Goal: Contribute content

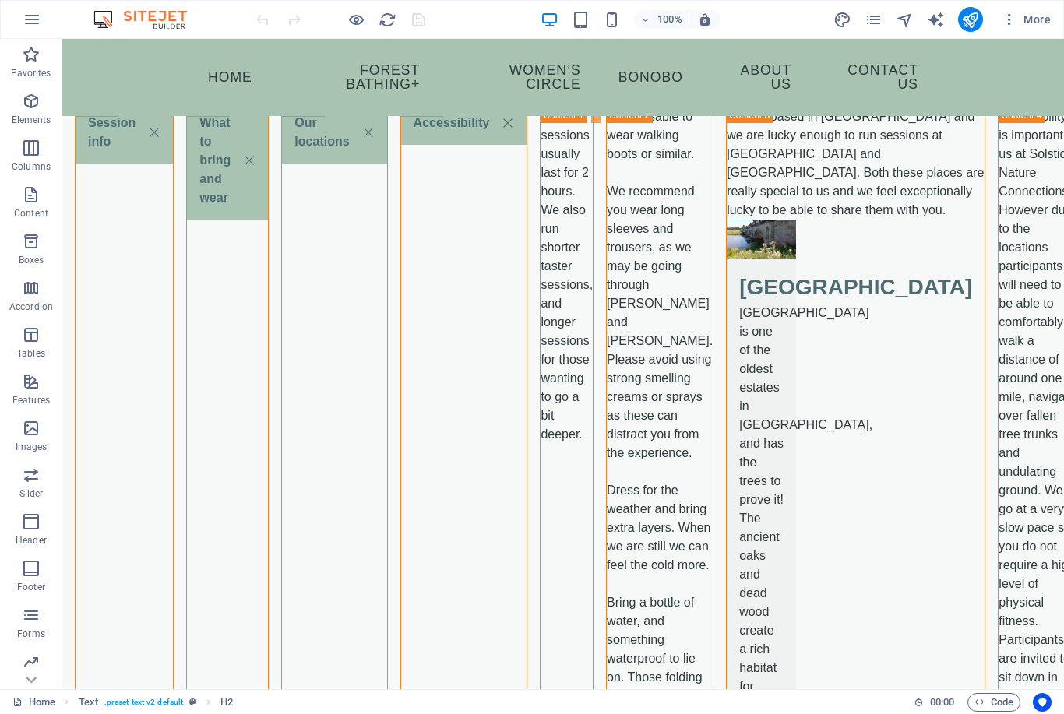
scroll to position [3316, 0]
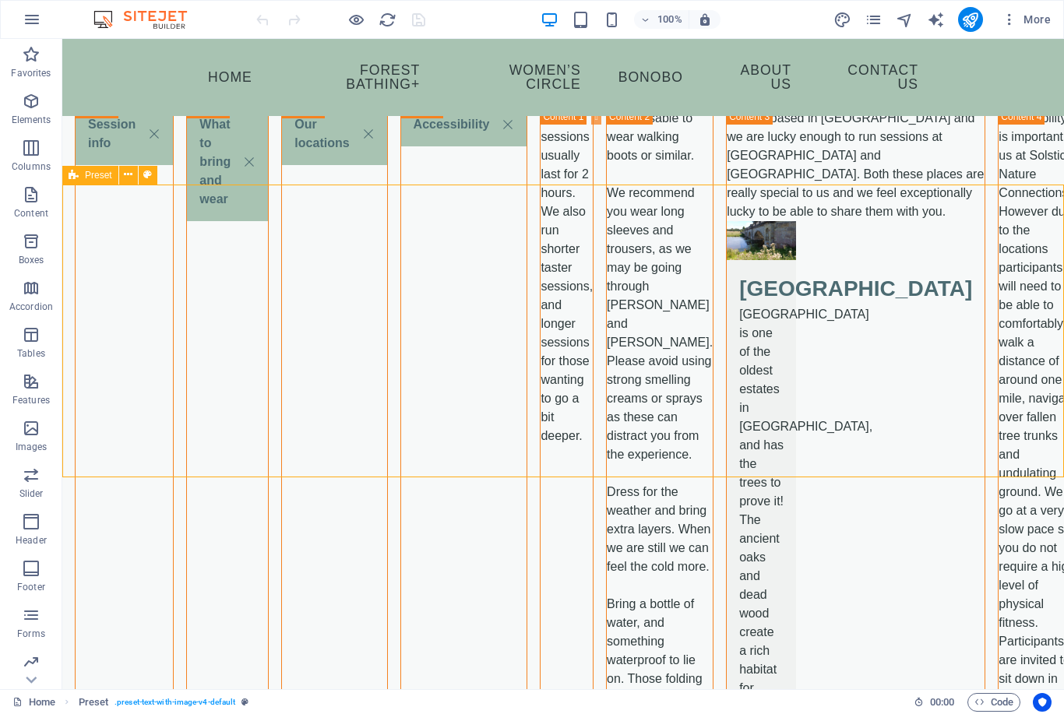
click at [977, 25] on icon "publish" at bounding box center [970, 20] width 18 height 18
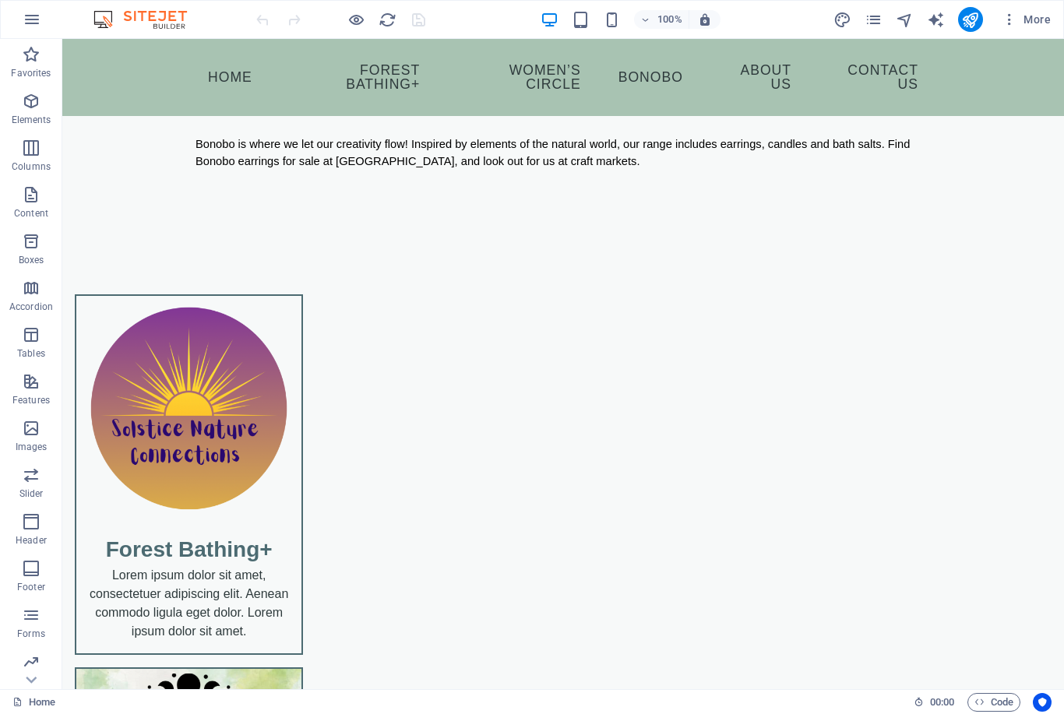
scroll to position [547, 0]
